Goal: Task Accomplishment & Management: Use online tool/utility

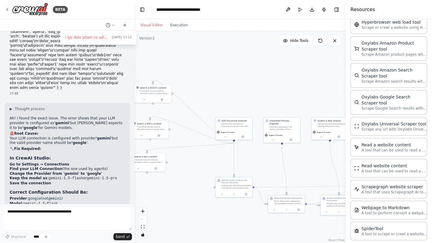
drag, startPoint x: 261, startPoint y: 83, endPoint x: 222, endPoint y: 68, distance: 41.9
click at [222, 68] on div ".deletable-edge-delete-btn { width: 20px; height: 20px; border: 0px solid #ffff…" at bounding box center [239, 137] width 211 height 212
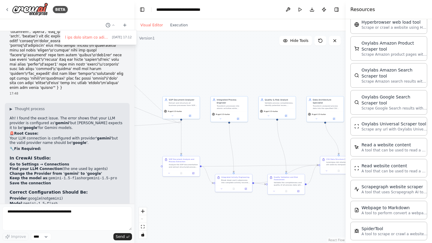
drag, startPoint x: 275, startPoint y: 81, endPoint x: 221, endPoint y: 59, distance: 57.6
click at [221, 59] on div ".deletable-edge-delete-btn { width: 20px; height: 20px; border: 0px solid #ffff…" at bounding box center [239, 137] width 211 height 212
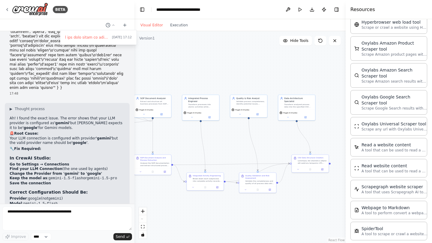
drag, startPoint x: 254, startPoint y: 65, endPoint x: 228, endPoint y: 65, distance: 25.8
click at [228, 65] on div ".deletable-edge-delete-btn { width: 20px; height: 20px; border: 0px solid #ffff…" at bounding box center [239, 137] width 211 height 212
click at [9, 10] on div at bounding box center [67, 121] width 134 height 243
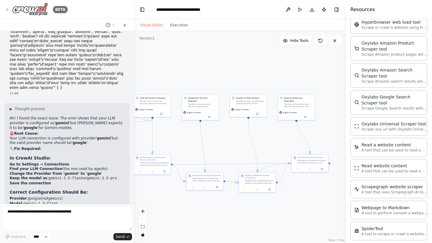
click at [9, 10] on icon at bounding box center [7, 9] width 5 height 5
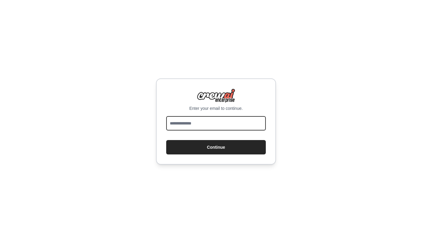
click at [212, 124] on input "email" at bounding box center [216, 123] width 100 height 14
type input "**********"
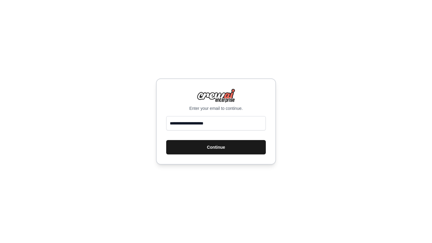
click at [229, 147] on button "Continue" at bounding box center [216, 147] width 100 height 14
